Goal: Information Seeking & Learning: Learn about a topic

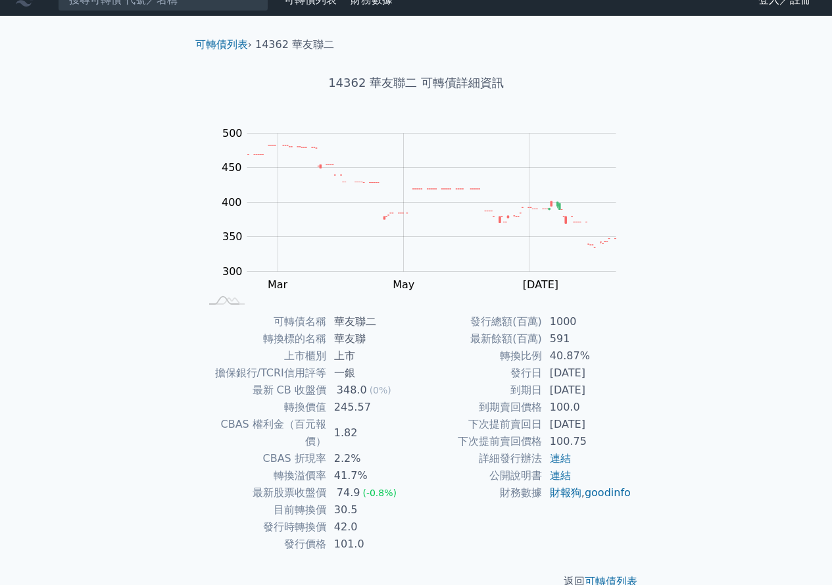
scroll to position [24, 0]
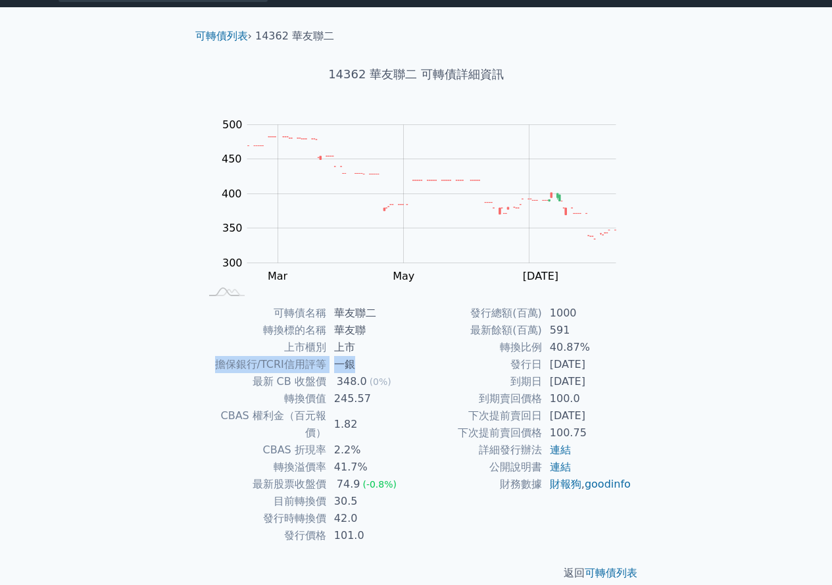
drag, startPoint x: 220, startPoint y: 360, endPoint x: 389, endPoint y: 361, distance: 169.7
click at [389, 361] on tr "擔保銀行/TCRI信用評等 一銀" at bounding box center [309, 364] width 216 height 17
click at [389, 361] on td "一銀" at bounding box center [371, 364] width 90 height 17
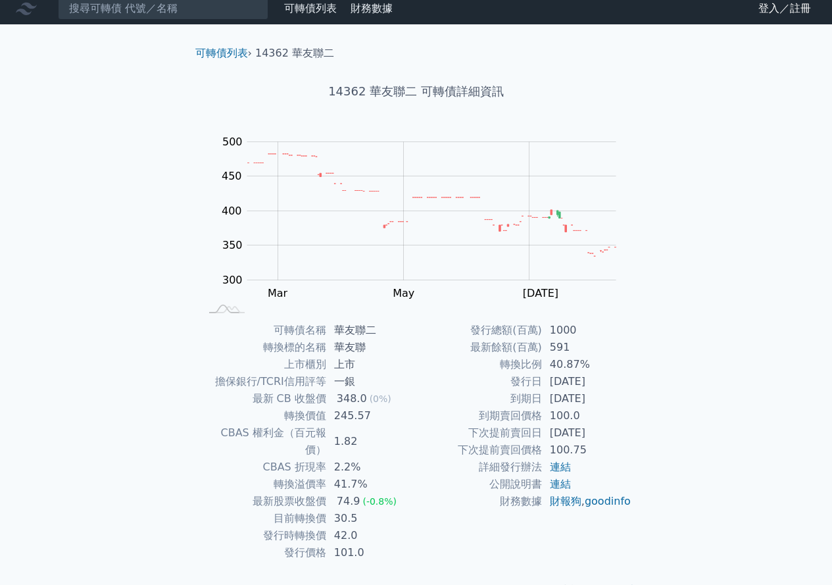
scroll to position [0, 0]
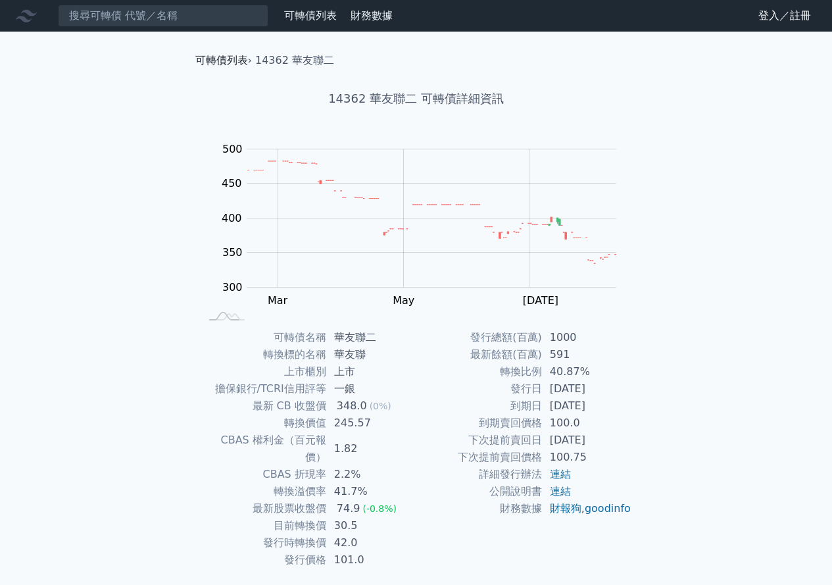
click at [225, 64] on link "可轉債列表" at bounding box center [221, 60] width 53 height 12
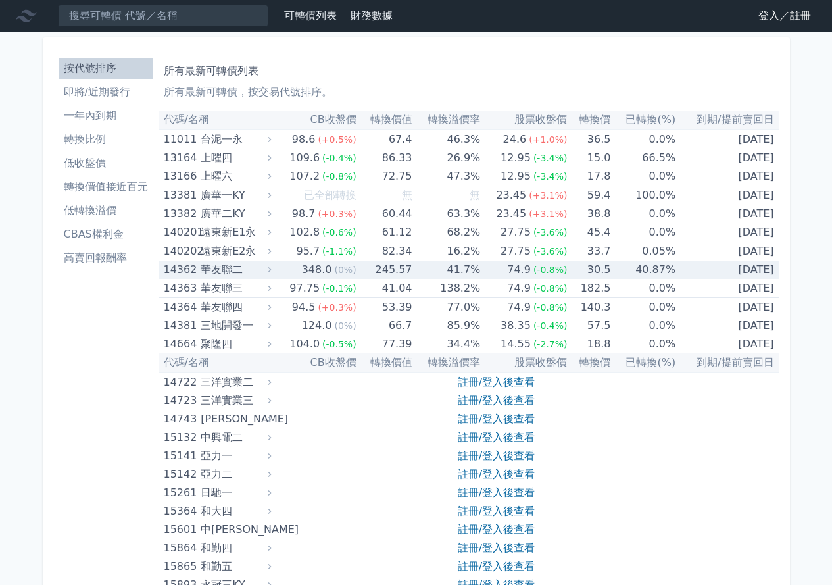
click at [211, 276] on div "華友聯二" at bounding box center [235, 269] width 68 height 18
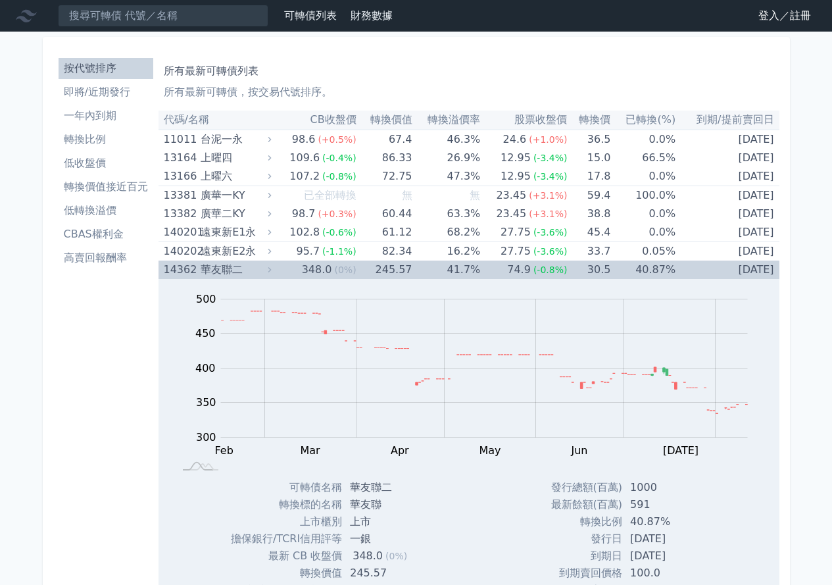
scroll to position [197, 0]
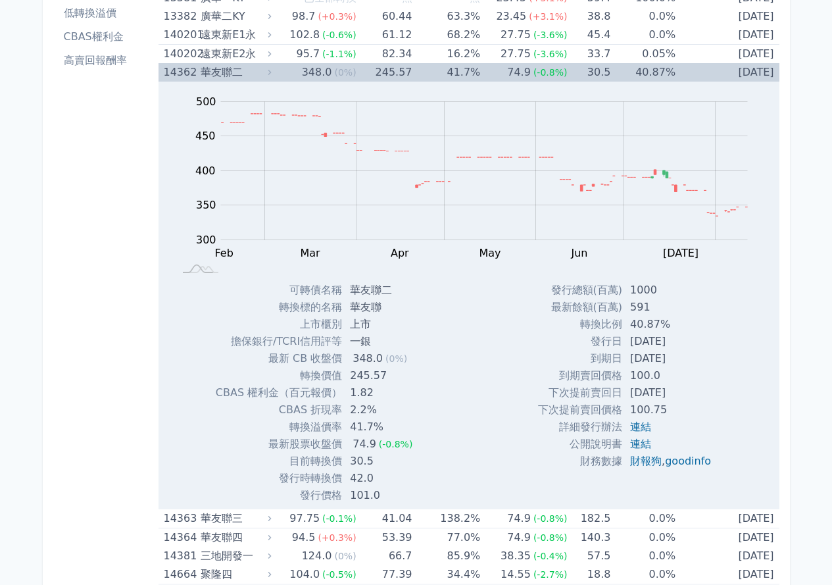
click at [248, 70] on div "華友聯二" at bounding box center [235, 72] width 68 height 18
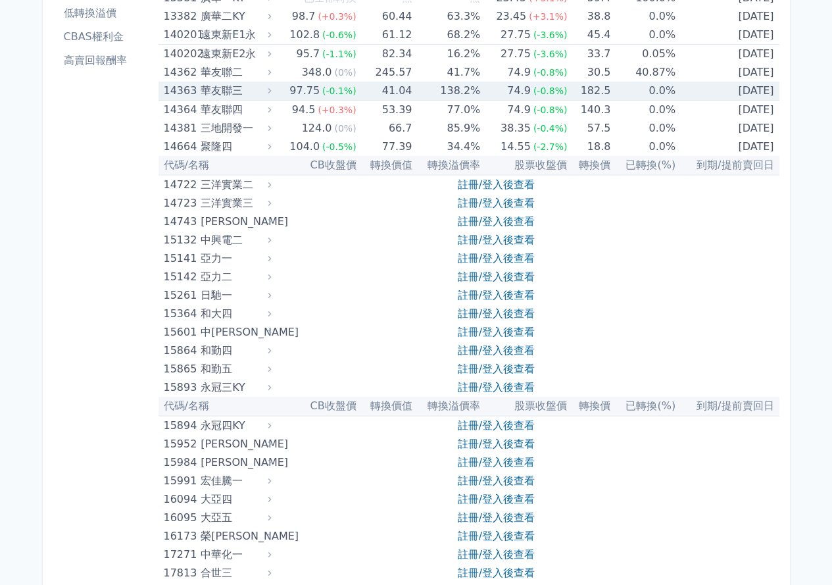
click at [234, 90] on div "華友聯三" at bounding box center [235, 91] width 68 height 18
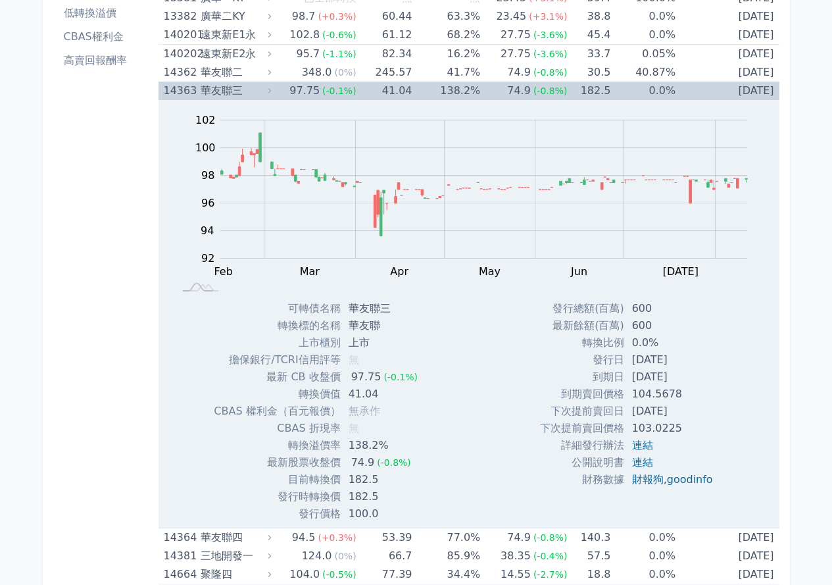
scroll to position [132, 0]
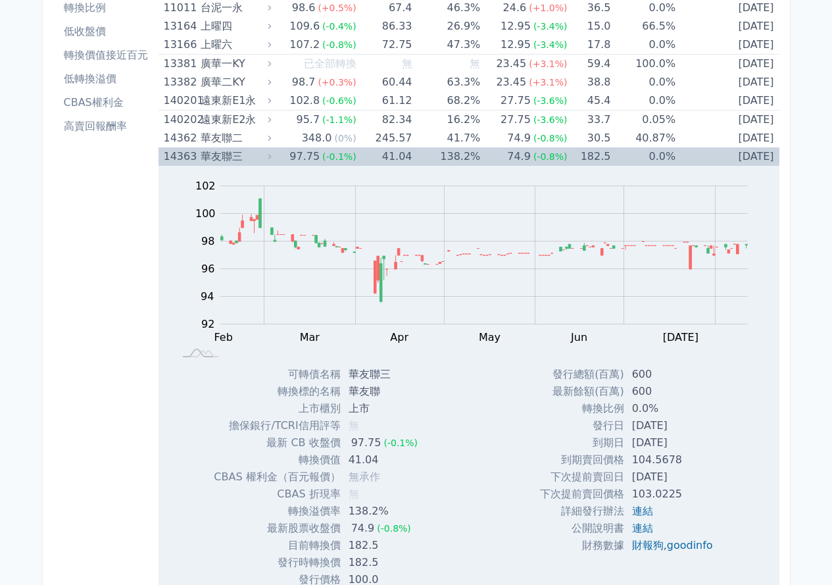
click at [223, 155] on div "華友聯三" at bounding box center [235, 156] width 68 height 18
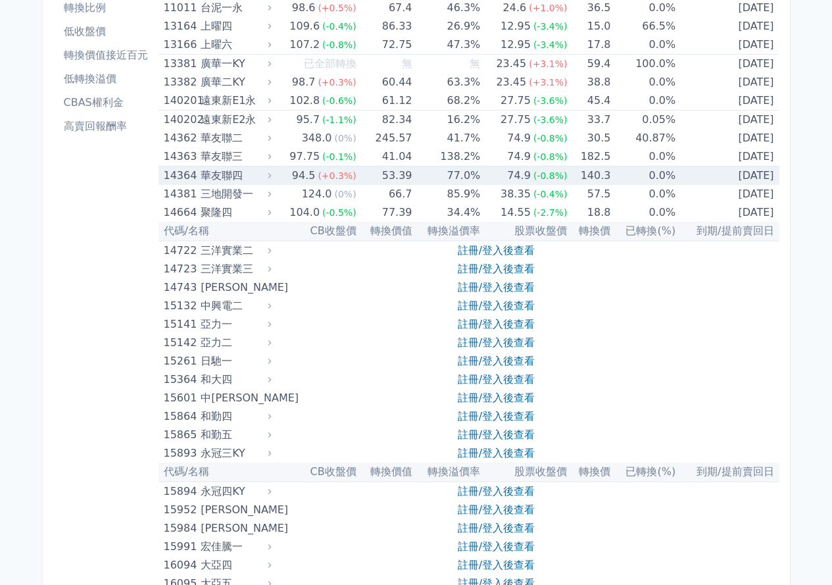
click at [223, 173] on div "華友聯四" at bounding box center [235, 175] width 68 height 18
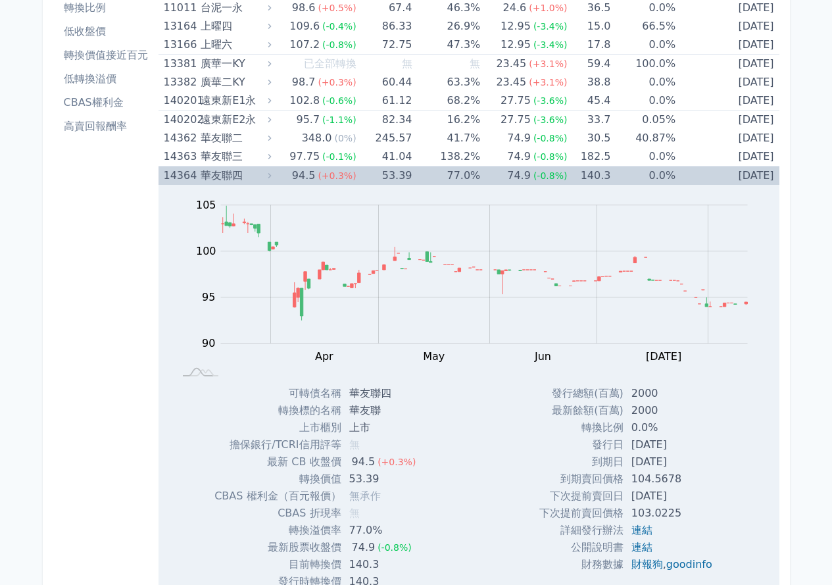
click at [223, 173] on div "華友聯四" at bounding box center [235, 175] width 68 height 18
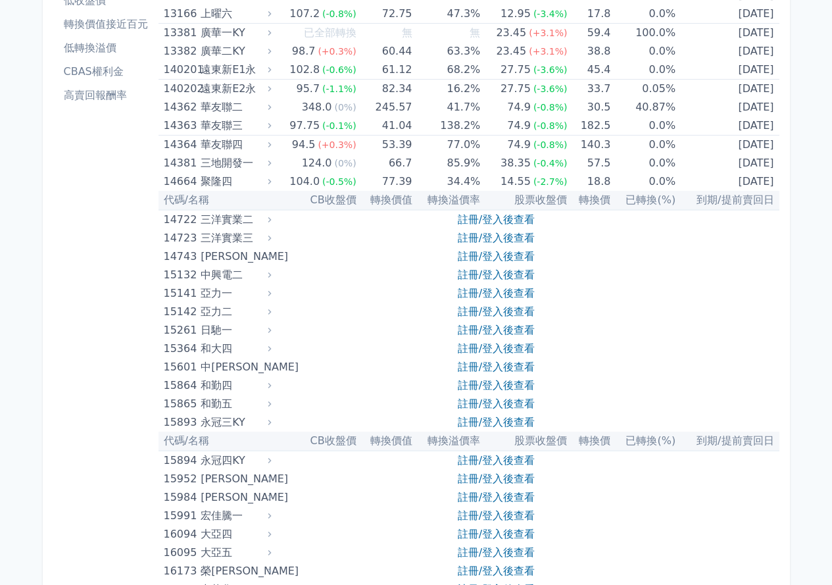
scroll to position [0, 0]
